Goal: Transaction & Acquisition: Book appointment/travel/reservation

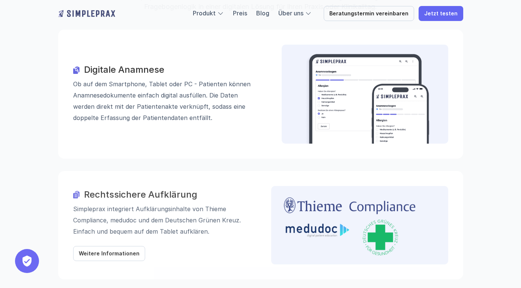
scroll to position [811, 0]
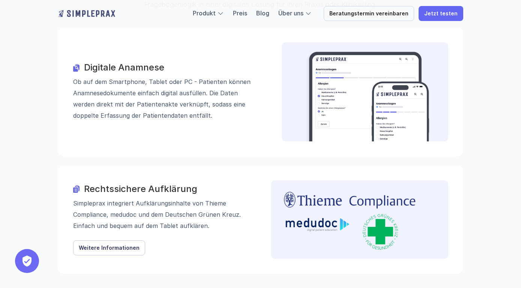
click at [75, 241] on link "Weitere Informationen" at bounding box center [109, 248] width 72 height 15
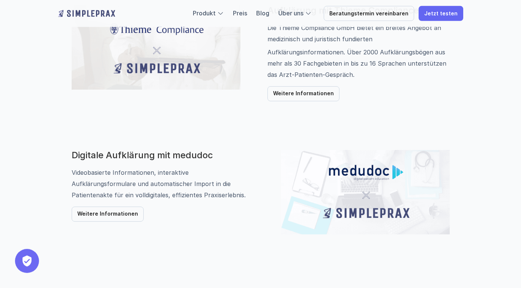
scroll to position [446, 0]
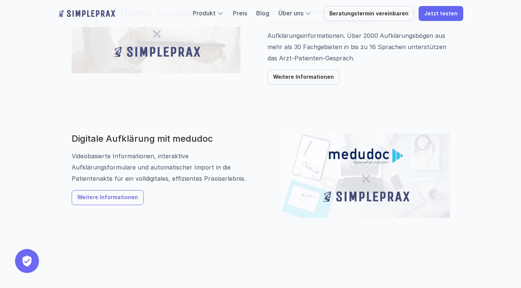
click at [84, 200] on p "Weitere Informationen" at bounding box center [107, 198] width 61 height 6
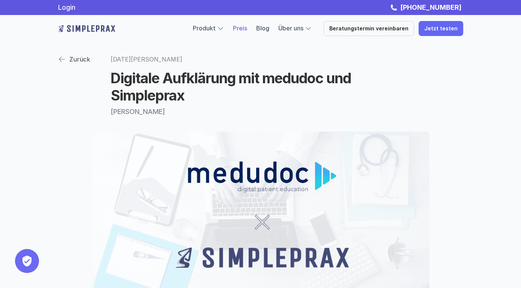
click at [247, 32] on link "Preis" at bounding box center [240, 28] width 14 height 8
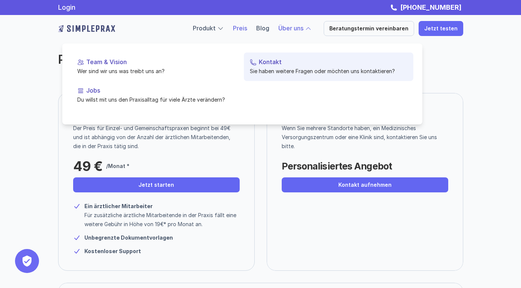
click at [277, 66] on link "Kontakt Sie haben weitere Fragen oder möchten uns kontaktieren?" at bounding box center [329, 67] width 170 height 29
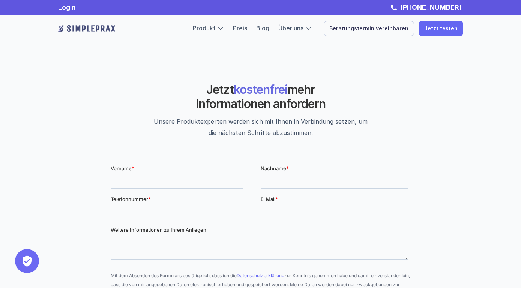
click at [349, 29] on p "Beratungstermin vereinbaren" at bounding box center [369, 29] width 79 height 6
